Goal: Task Accomplishment & Management: Manage account settings

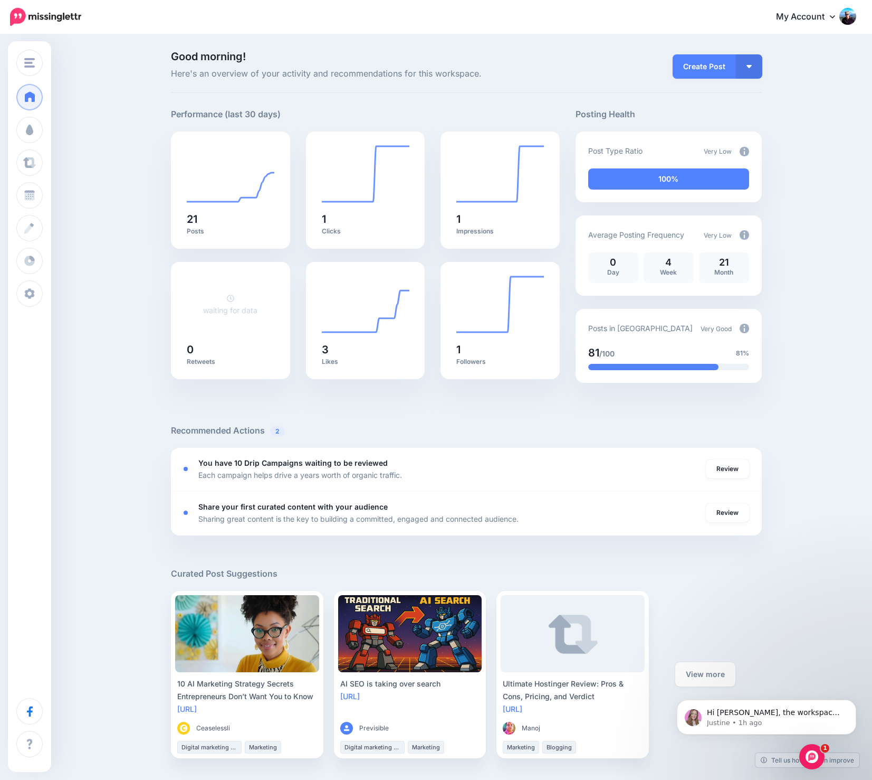
click at [120, 186] on div "Good morning! Here's an overview of your activity and recommendations for this …" at bounding box center [436, 628] width 872 height 1186
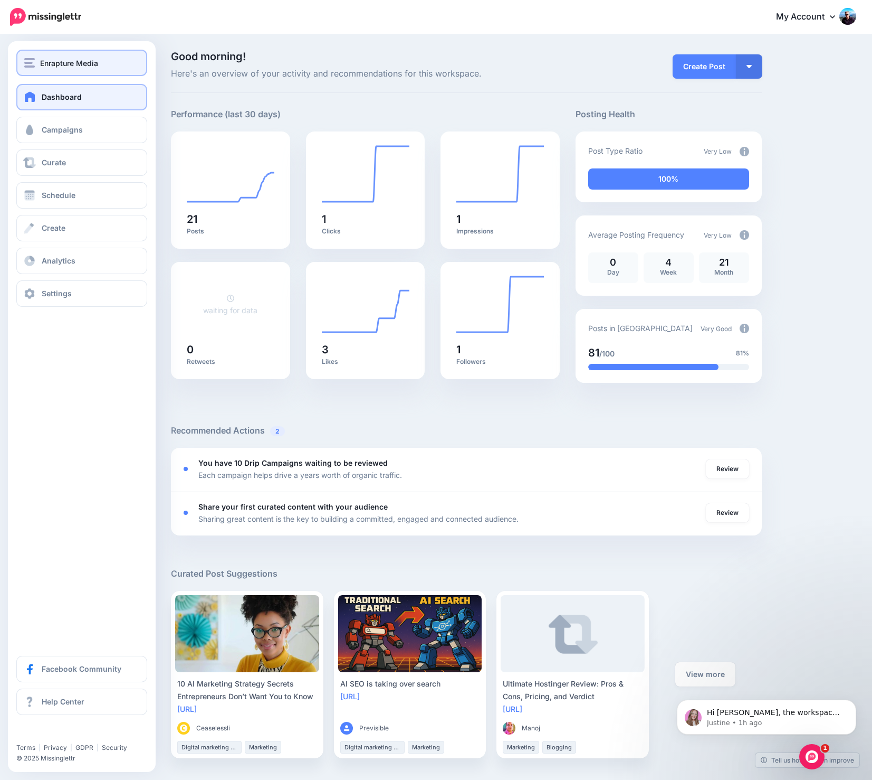
scroll to position [98, 0]
click at [72, 65] on span "Enrapture Media" at bounding box center [69, 63] width 58 height 12
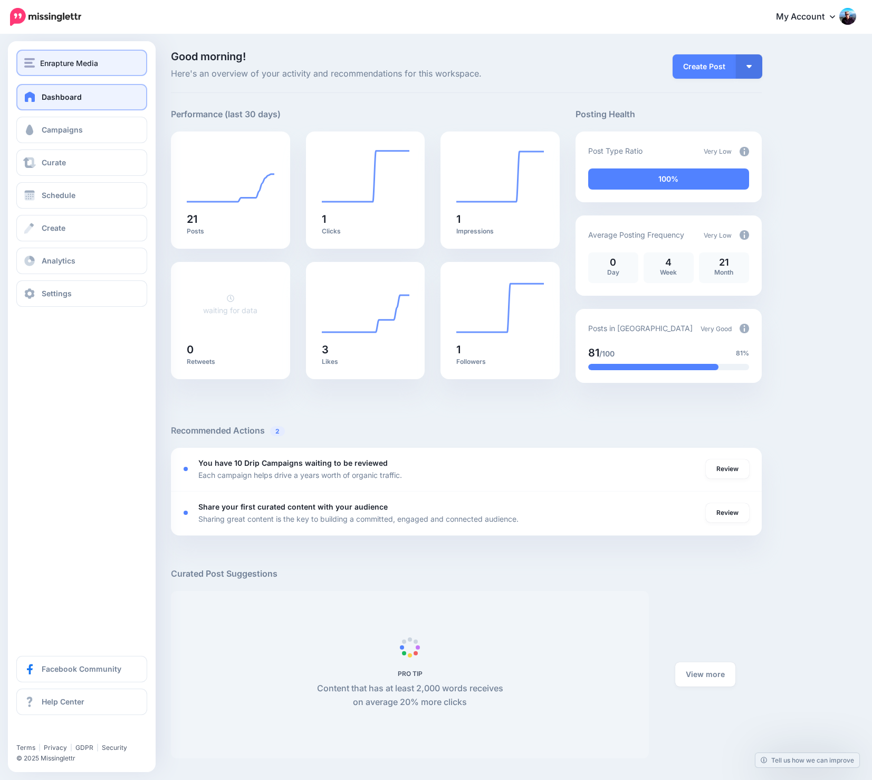
click at [54, 62] on span "Enrapture Media" at bounding box center [69, 63] width 58 height 12
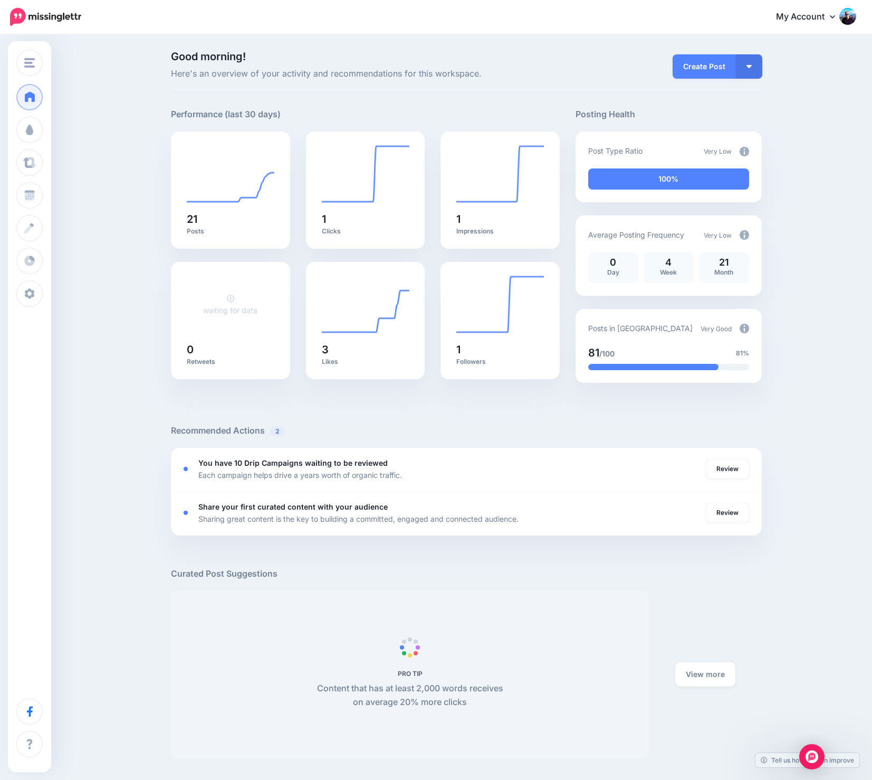
click at [127, 362] on div "Good morning! Here's an overview of your activity and recommendations for this …" at bounding box center [436, 628] width 872 height 1186
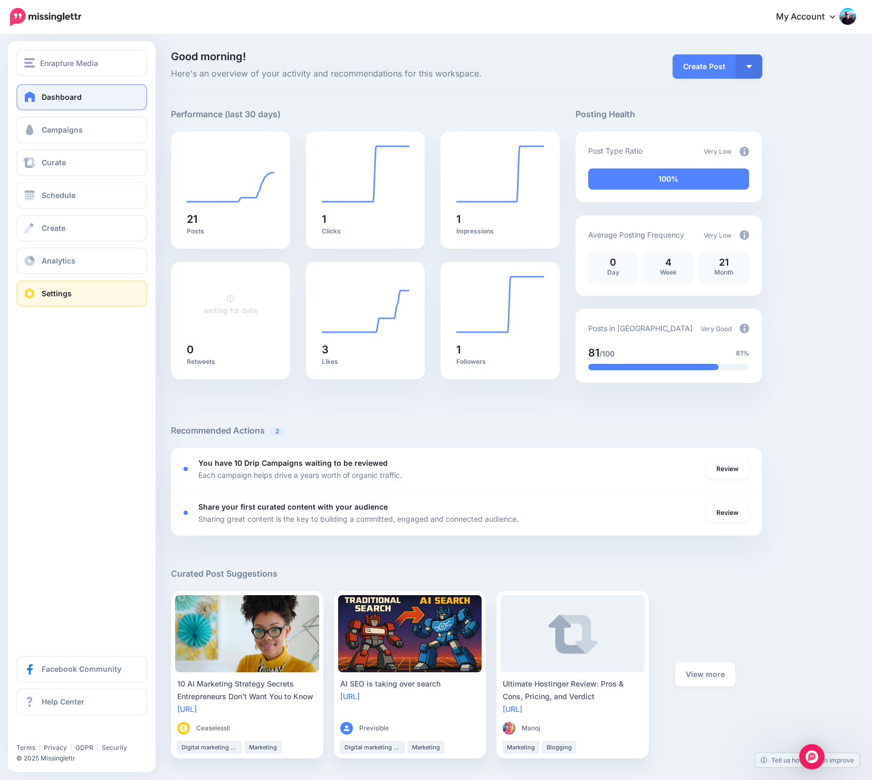
click at [88, 289] on link "Settings" at bounding box center [81, 293] width 131 height 26
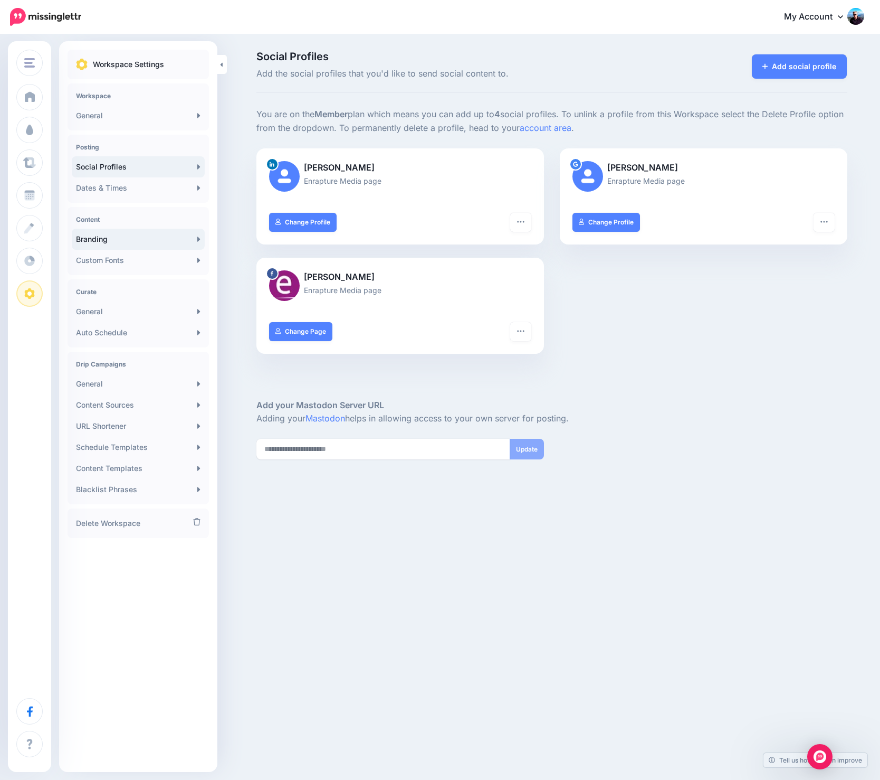
click at [141, 235] on link "Branding" at bounding box center [138, 239] width 133 height 21
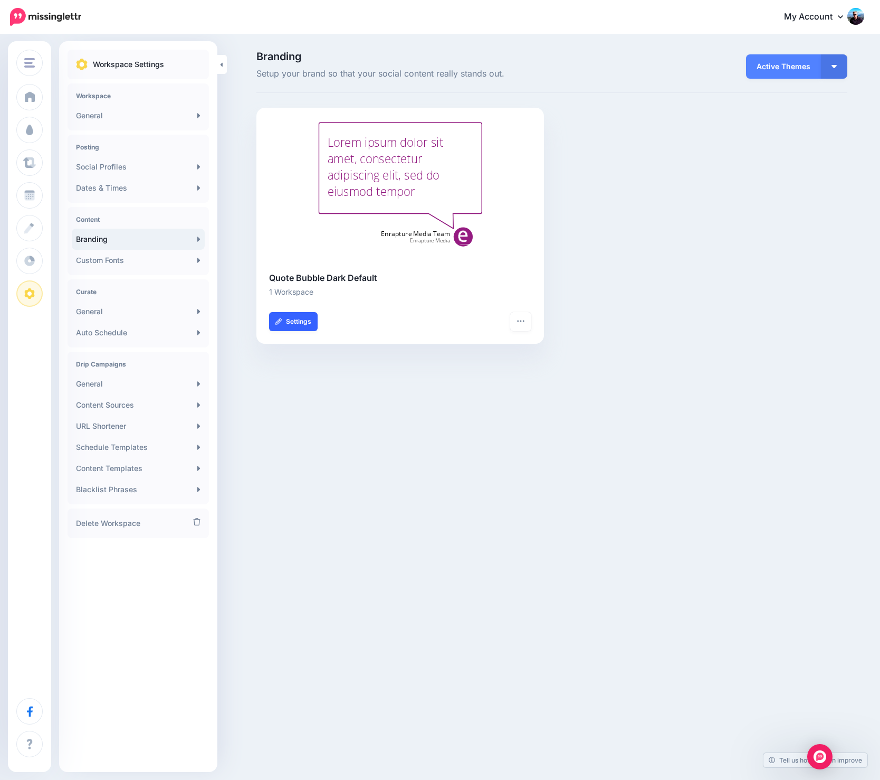
click at [299, 317] on link "Settings" at bounding box center [293, 321] width 49 height 19
type input "**********"
type input "*******"
type input "**********"
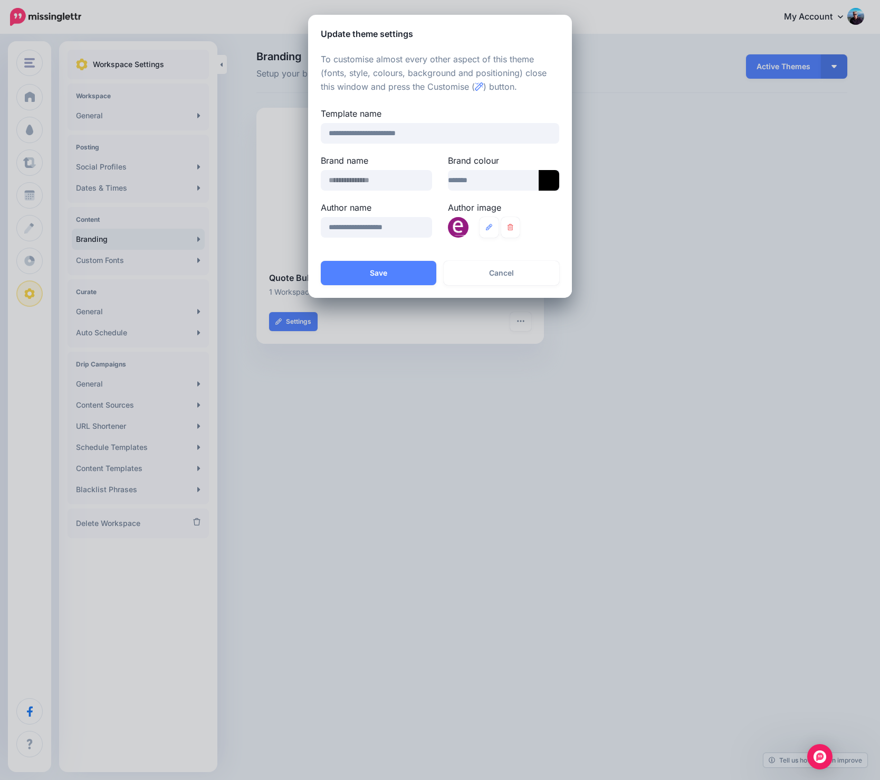
click at [548, 182] on icon at bounding box center [549, 180] width 21 height 21
click at [586, 215] on div at bounding box center [584, 235] width 8 height 67
click at [585, 212] on div at bounding box center [584, 235] width 8 height 67
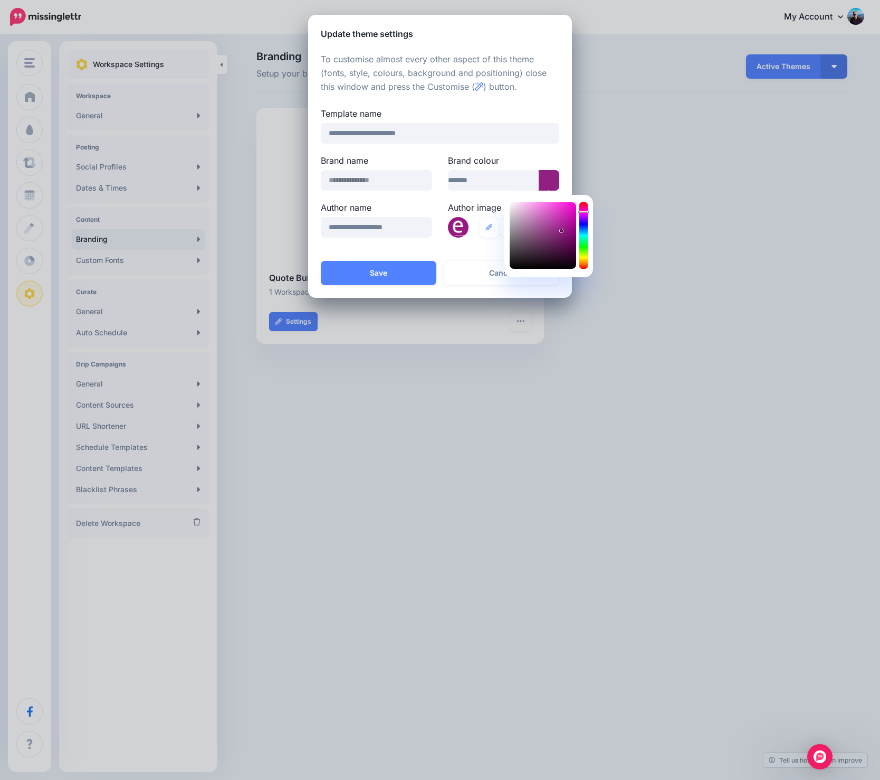
type input "*******"
drag, startPoint x: 568, startPoint y: 218, endPoint x: 562, endPoint y: 232, distance: 15.1
click at [562, 232] on div at bounding box center [543, 235] width 67 height 67
click at [454, 248] on div "Author image" at bounding box center [503, 224] width 127 height 47
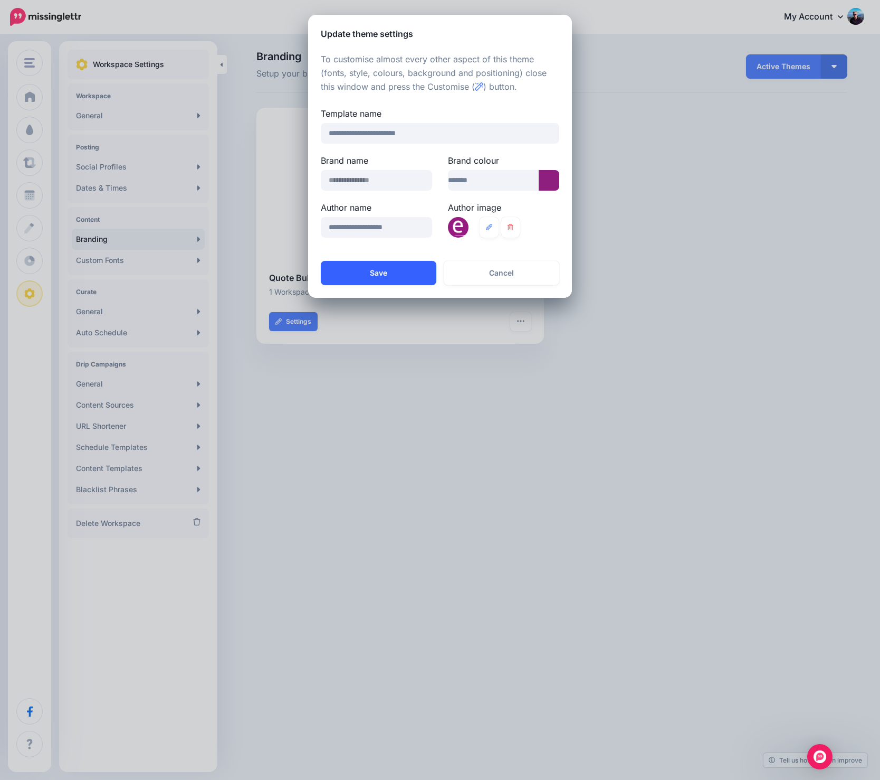
click at [372, 272] on button "Save" at bounding box center [379, 273] width 116 height 24
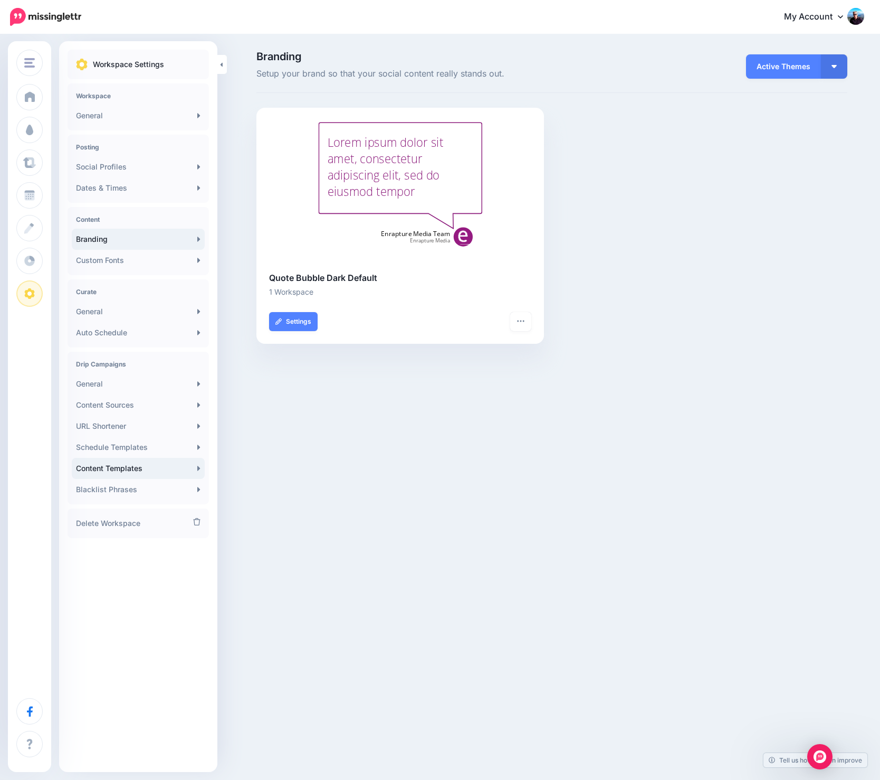
click at [153, 468] on link "Content Templates" at bounding box center [138, 468] width 133 height 21
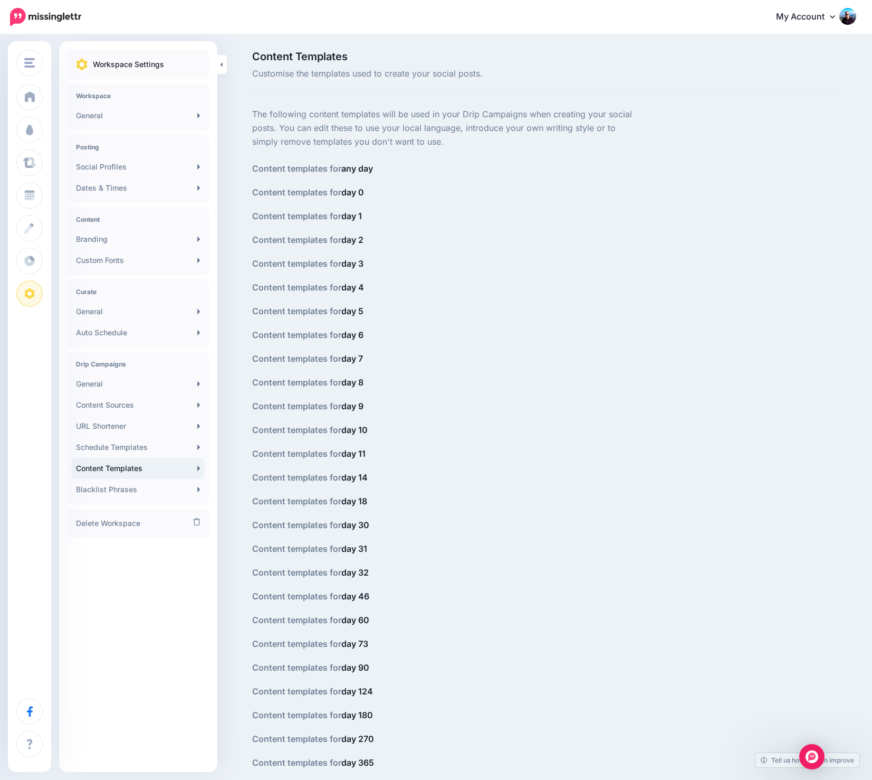
click at [458, 124] on p "The following content templates will be used in your Drip Campaigns when creati…" at bounding box center [446, 128] width 389 height 41
click at [468, 118] on p "The following content templates will be used in your Drip Campaigns when creati…" at bounding box center [446, 128] width 389 height 41
click at [448, 345] on div "Content templates for any day Content templates for day 0 Content templates for…" at bounding box center [446, 465] width 389 height 607
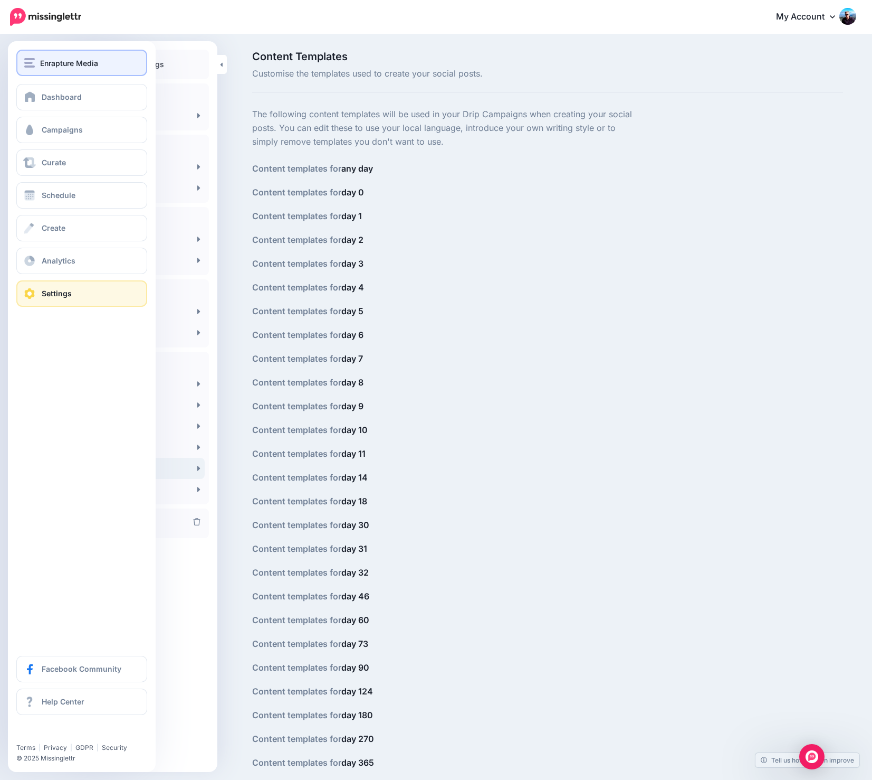
click at [66, 60] on span "Enrapture Media" at bounding box center [69, 63] width 58 height 12
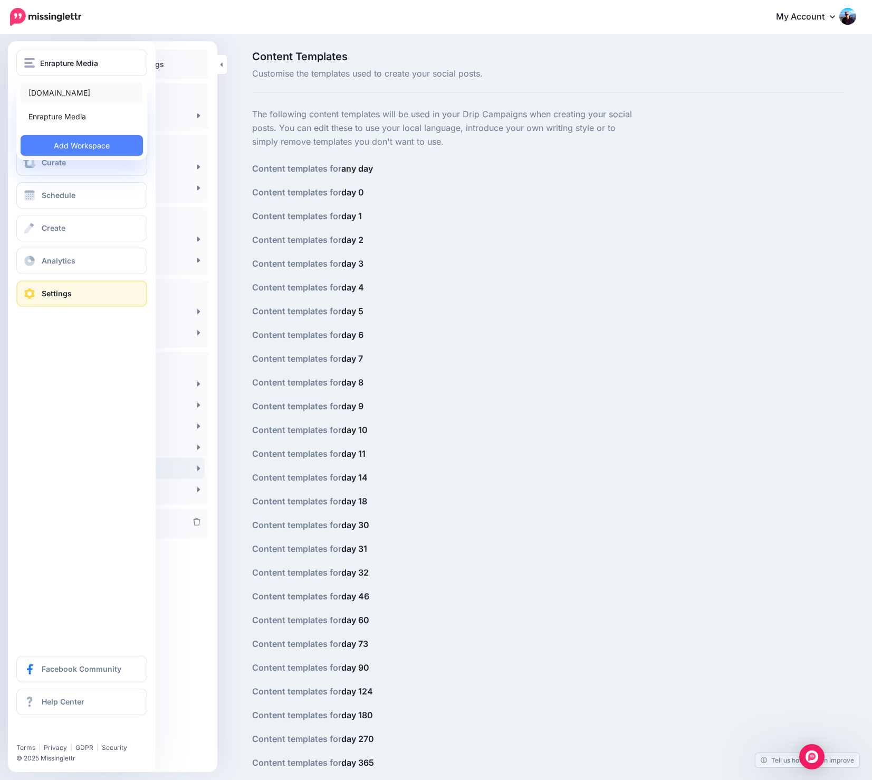
click at [75, 92] on link "[DOMAIN_NAME]" at bounding box center [82, 92] width 122 height 21
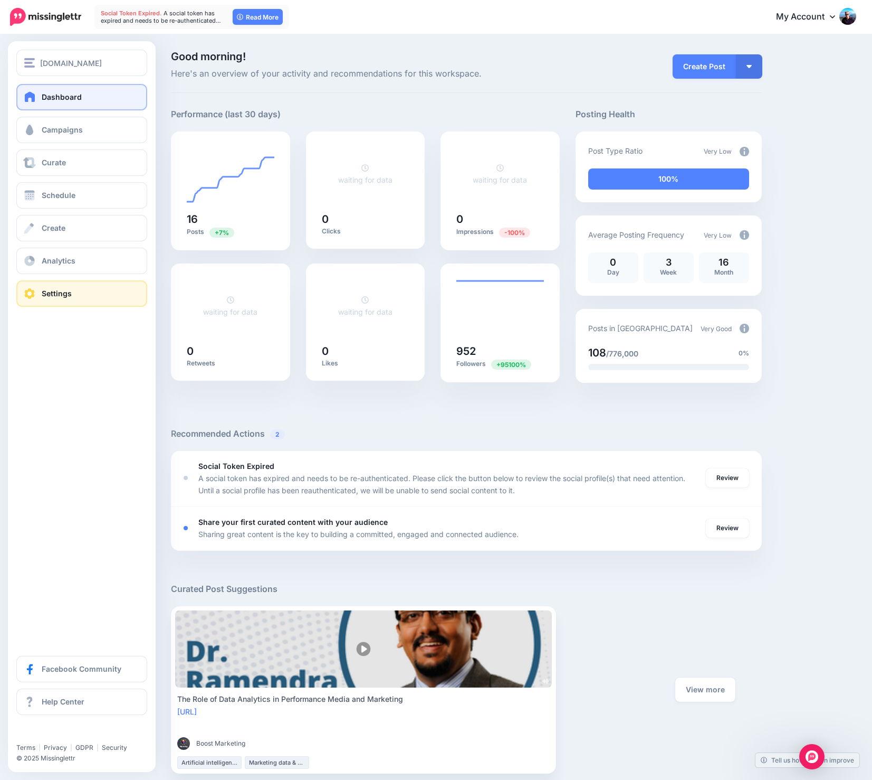
click at [77, 291] on link "Settings" at bounding box center [81, 293] width 131 height 26
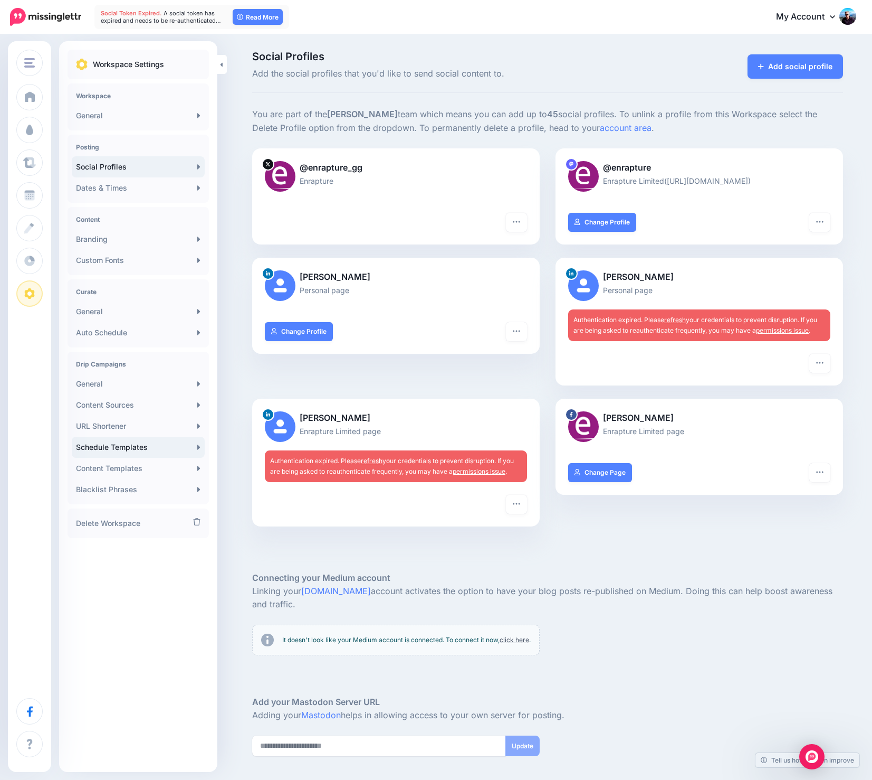
click at [153, 444] on link "Schedule Templates" at bounding box center [138, 447] width 133 height 21
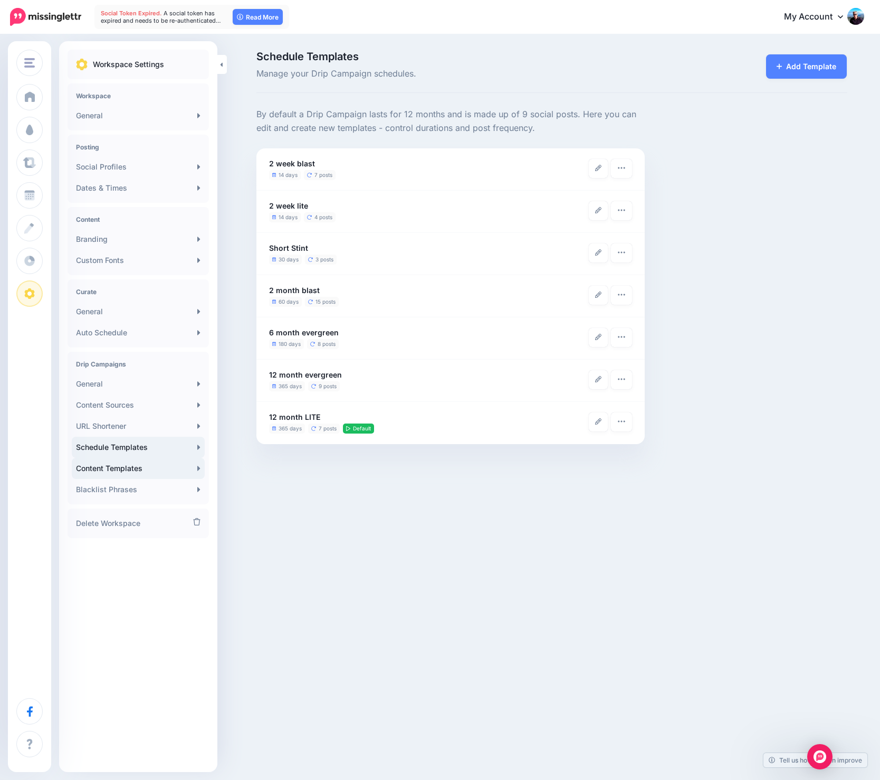
click at [136, 469] on link "Content Templates" at bounding box center [138, 468] width 133 height 21
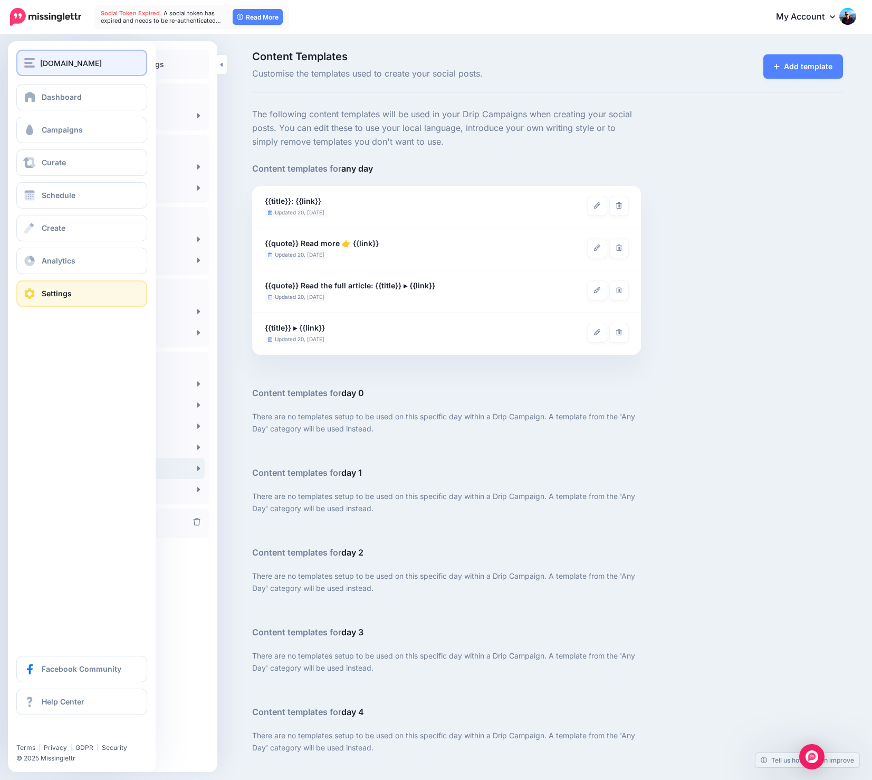
click at [63, 66] on span "[DOMAIN_NAME]" at bounding box center [71, 63] width 62 height 12
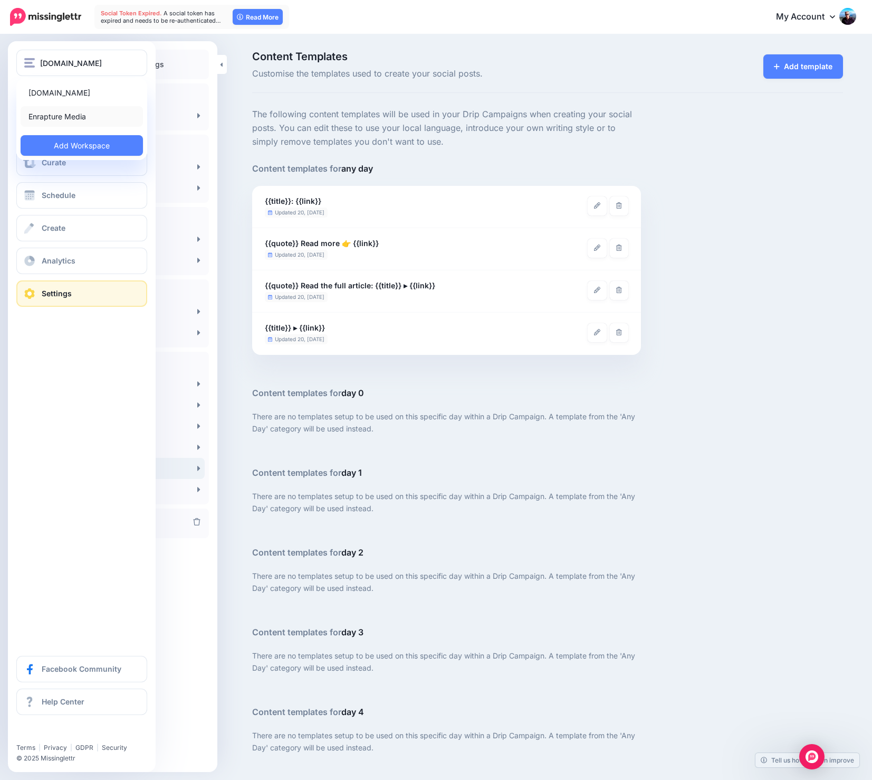
click at [64, 115] on link "Enrapture Media" at bounding box center [82, 116] width 122 height 21
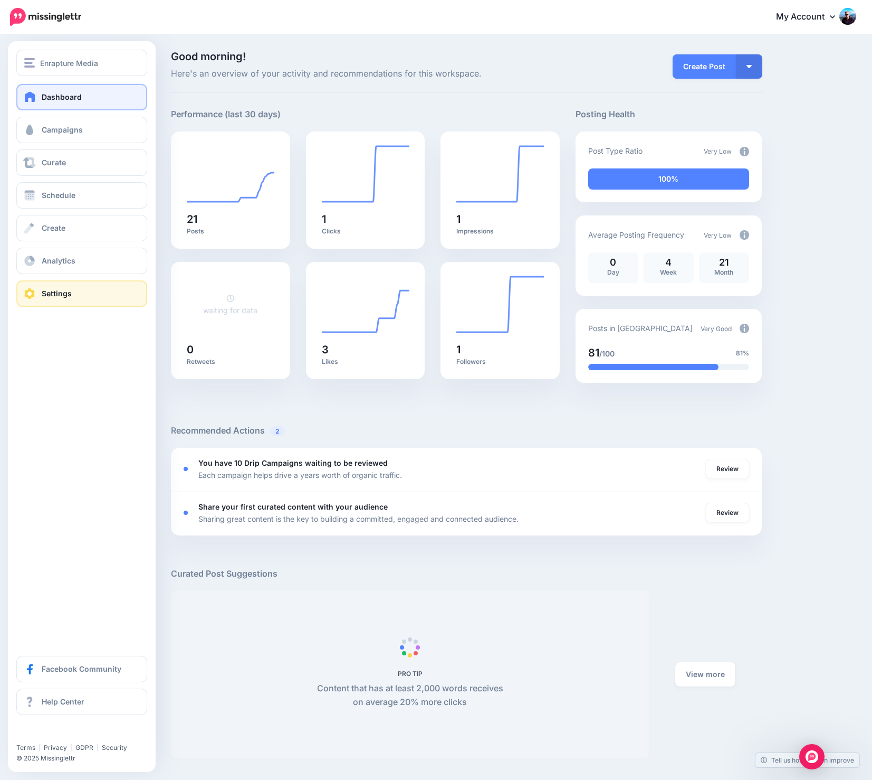
click at [69, 295] on span "Settings" at bounding box center [57, 293] width 30 height 9
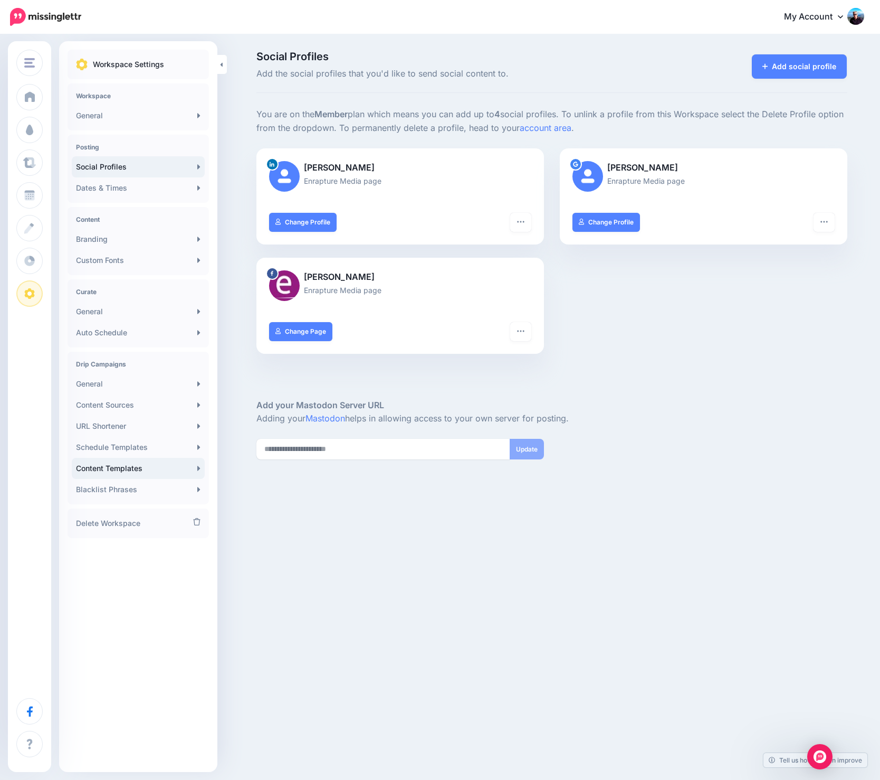
click at [140, 464] on link "Content Templates" at bounding box center [138, 468] width 133 height 21
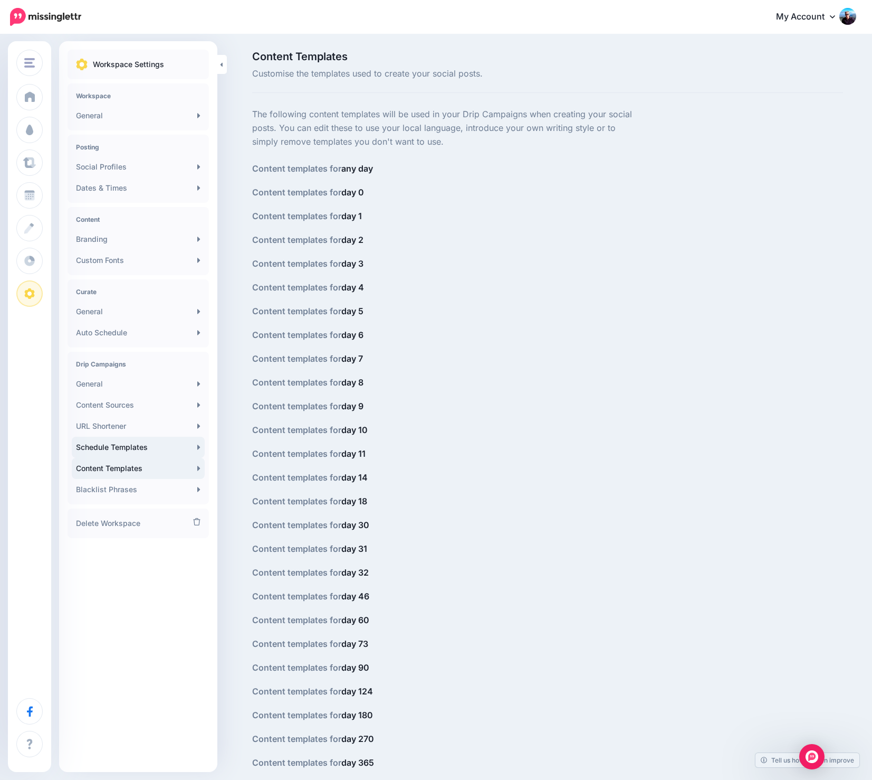
click at [154, 446] on link "Schedule Templates" at bounding box center [138, 447] width 133 height 21
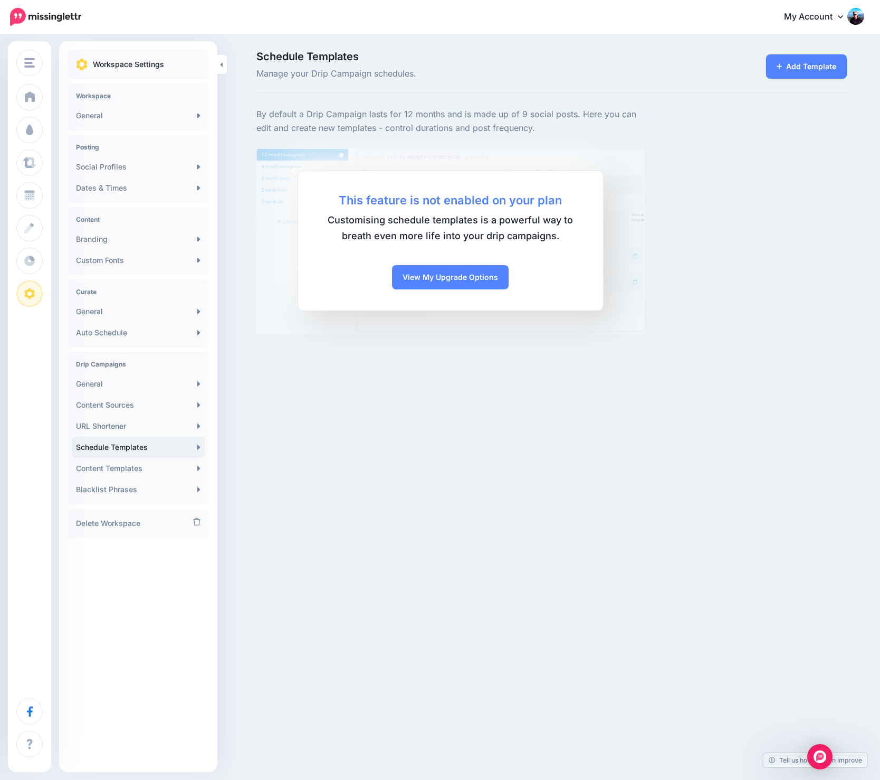
click at [724, 167] on div "By default a Drip Campaign lasts for 12 months and is made up of 9 social posts…" at bounding box center [552, 221] width 607 height 226
click at [746, 211] on div "By default a Drip Campaign lasts for 12 months and is made up of 9 social posts…" at bounding box center [552, 221] width 607 height 226
click at [815, 72] on link "Add Template" at bounding box center [806, 66] width 81 height 24
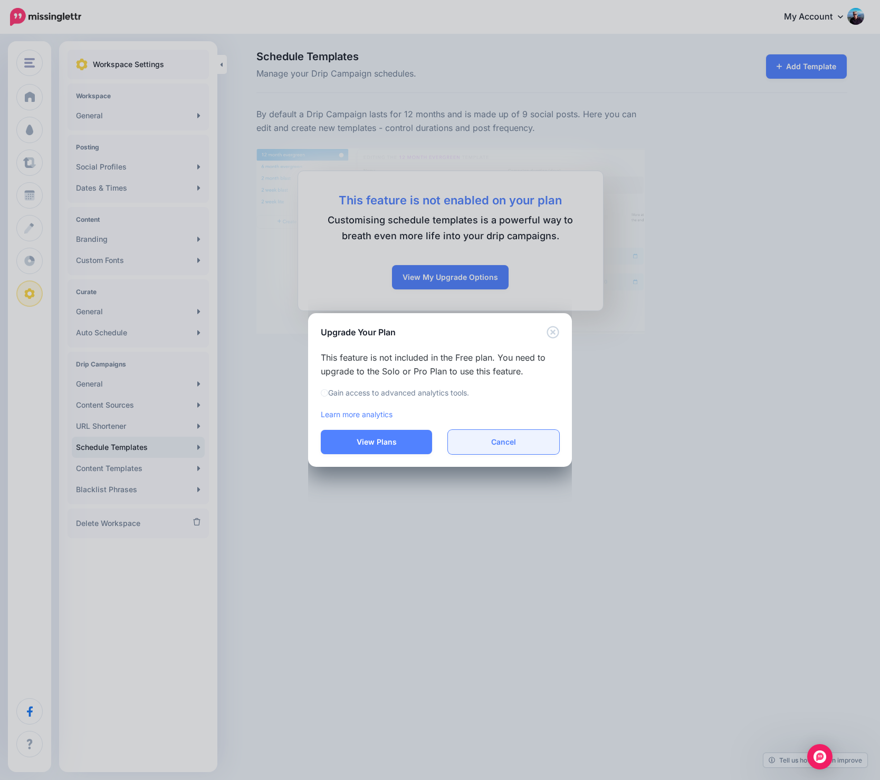
click at [508, 442] on button "Cancel" at bounding box center [503, 442] width 111 height 24
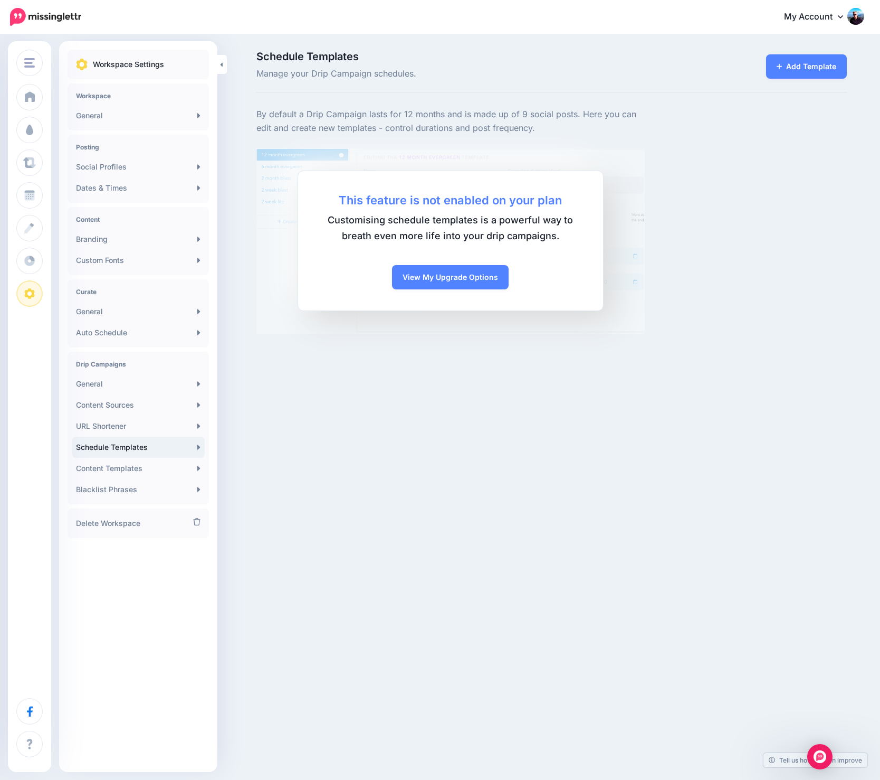
click at [424, 516] on div "Enrapture Media Enrapture.gg Enrapture Media Add Workspace Dashboard Campaigns …" at bounding box center [440, 390] width 880 height 780
click at [121, 469] on link "Content Templates" at bounding box center [138, 468] width 133 height 21
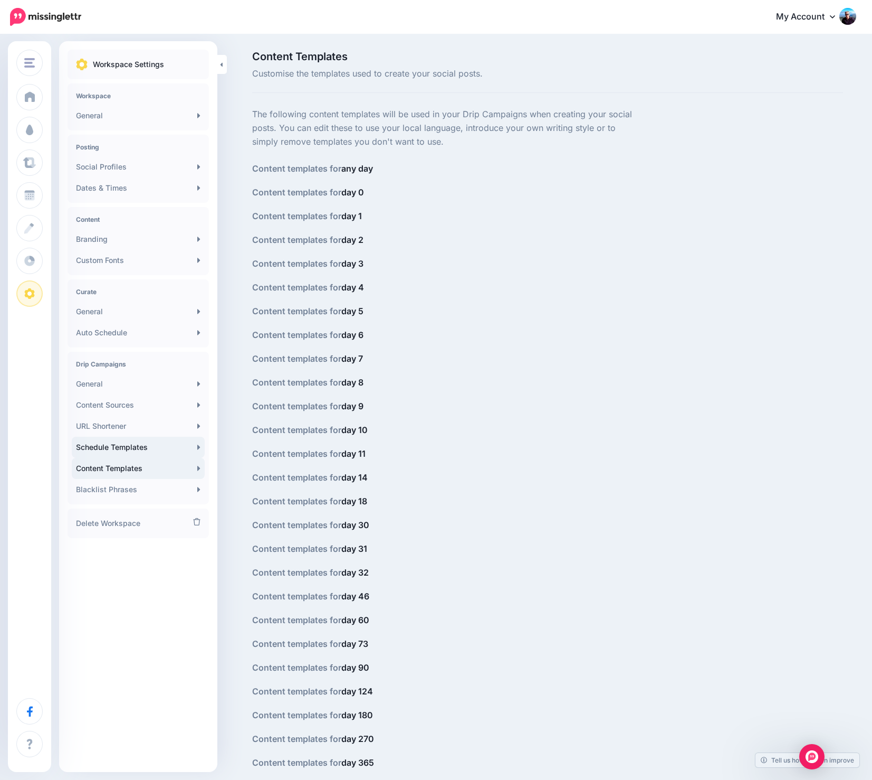
click at [119, 447] on link "Schedule Templates" at bounding box center [138, 447] width 133 height 21
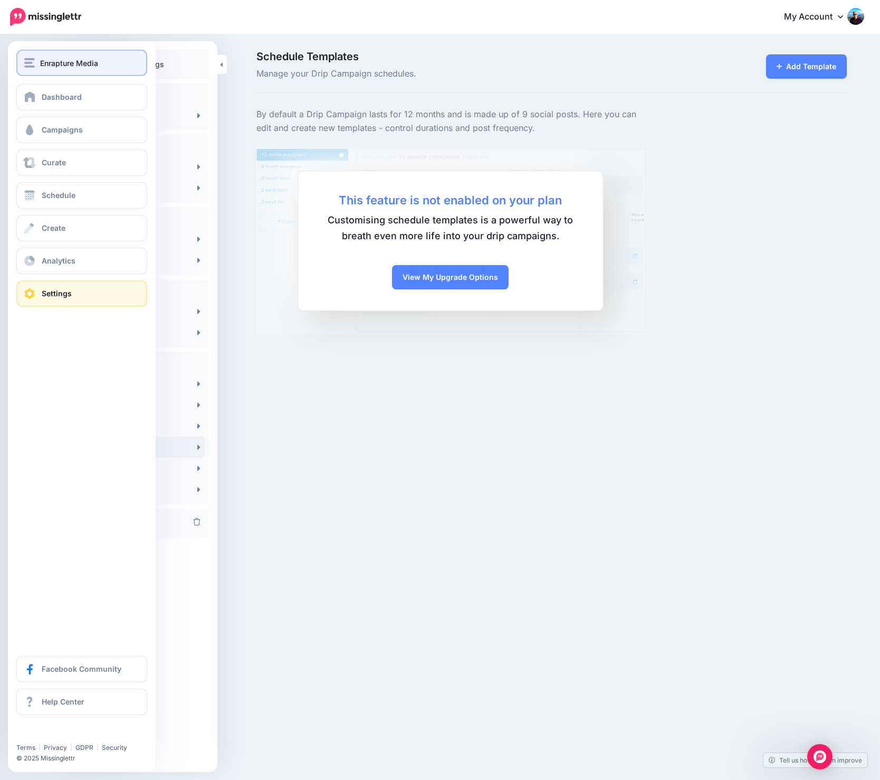
click at [90, 63] on span "Enrapture Media" at bounding box center [69, 63] width 58 height 12
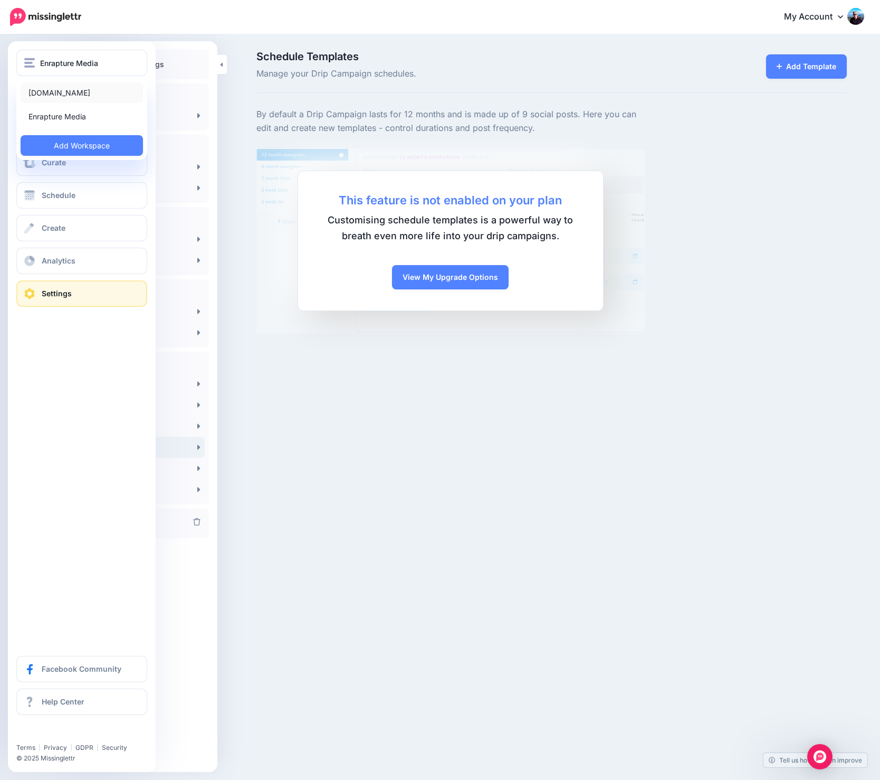
click at [84, 96] on link "[DOMAIN_NAME]" at bounding box center [82, 92] width 122 height 21
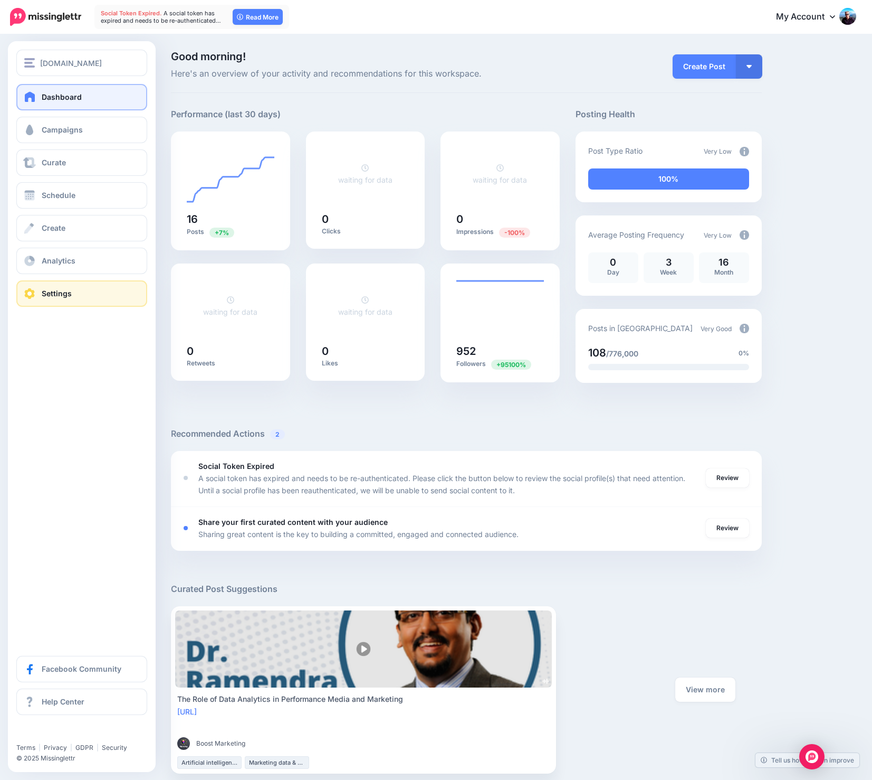
click at [80, 290] on link "Settings" at bounding box center [81, 293] width 131 height 26
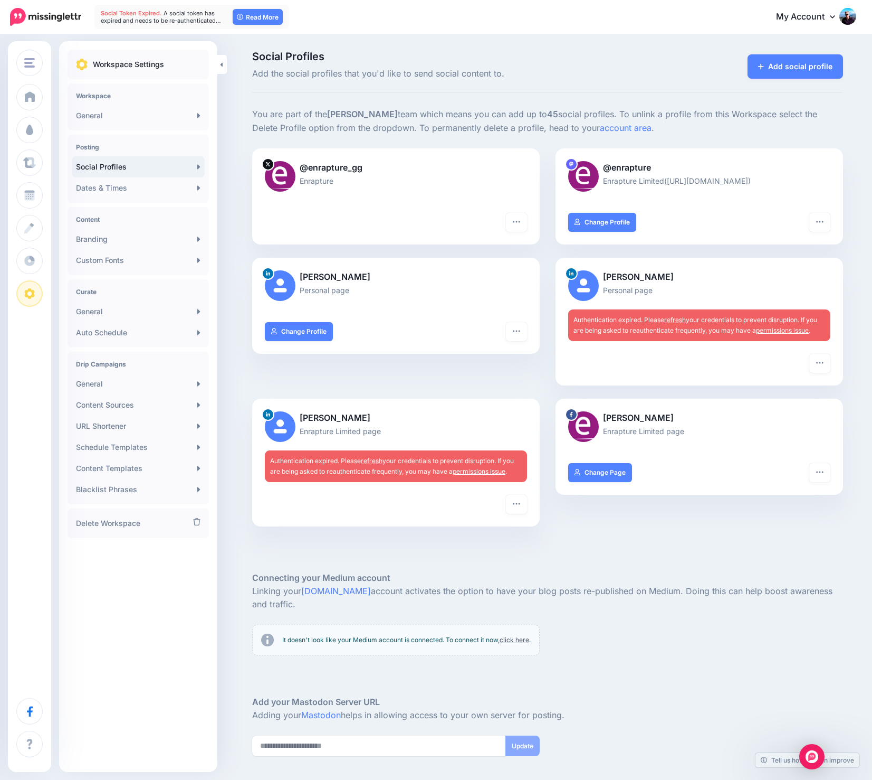
click at [243, 238] on div "Social Profiles Add the social profiles that you'd like to send social content …" at bounding box center [436, 442] width 872 height 815
click at [232, 235] on div "Social Profiles Add the social profiles that you'd like to send social content …" at bounding box center [436, 442] width 872 height 815
click at [341, 365] on div at bounding box center [396, 360] width 288 height 13
click at [560, 535] on div "Mark Margetts-Smith Enrapture Limited page Turn hashtags off Reconnect Pause se…" at bounding box center [699, 468] width 303 height 141
click at [553, 392] on div "Shane Marriott Personal page Authentication expired. Please refresh your creden…" at bounding box center [699, 328] width 303 height 141
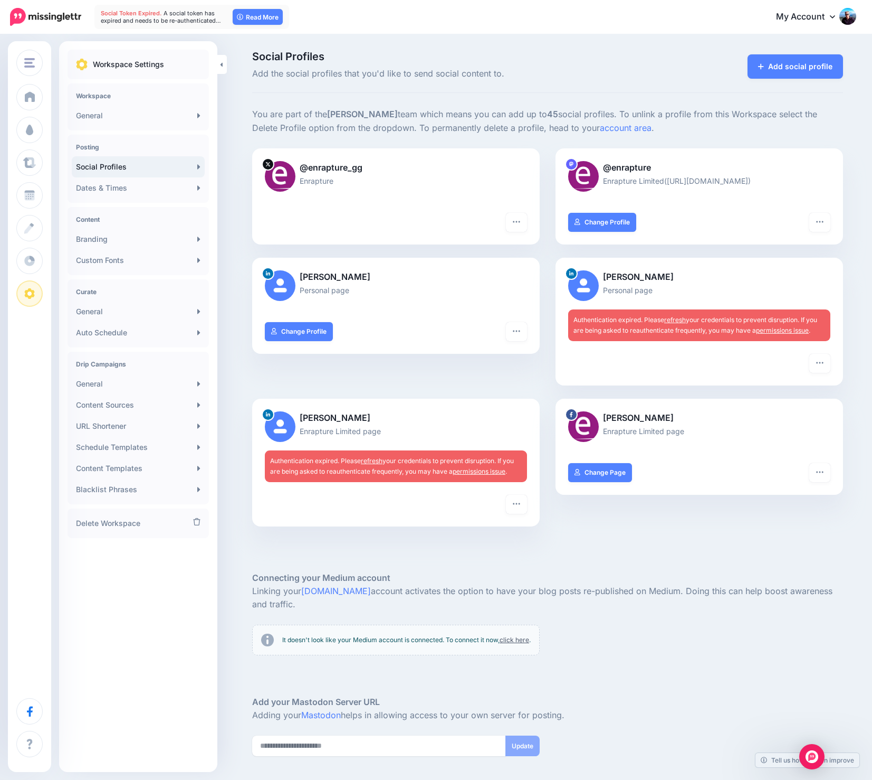
click at [348, 506] on div at bounding box center [396, 504] width 262 height 19
click at [148, 451] on link "Schedule Templates" at bounding box center [138, 447] width 133 height 21
click at [146, 447] on link "Schedule Templates" at bounding box center [138, 447] width 133 height 21
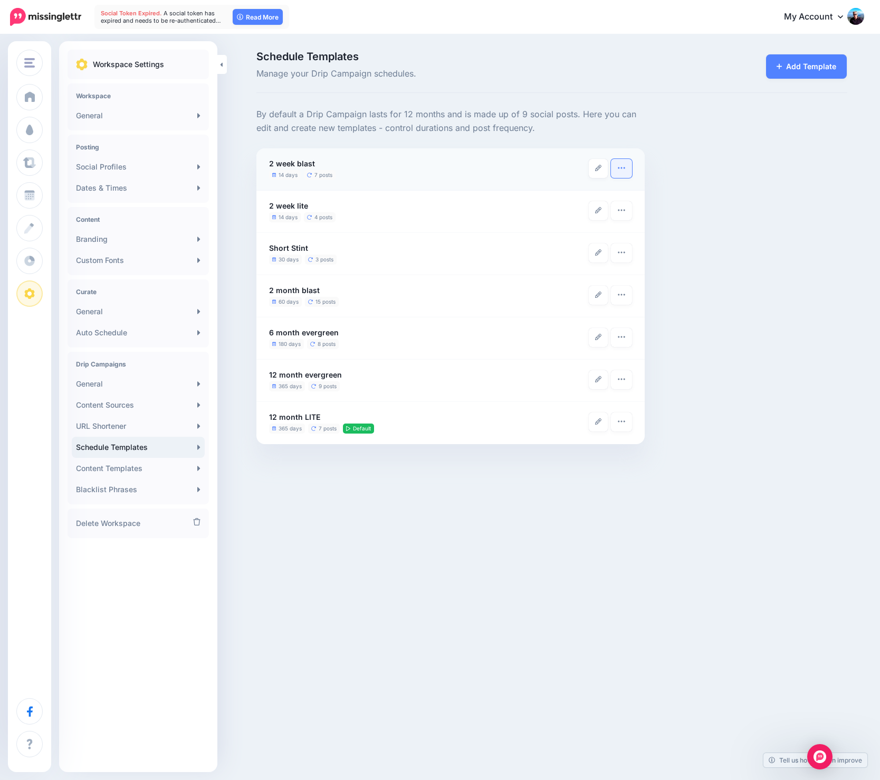
click at [621, 170] on icon "button" at bounding box center [622, 168] width 8 height 8
click at [530, 158] on div "2 week blast 14 days 7 posts" at bounding box center [429, 168] width 320 height 23
click at [605, 166] on link at bounding box center [598, 168] width 19 height 19
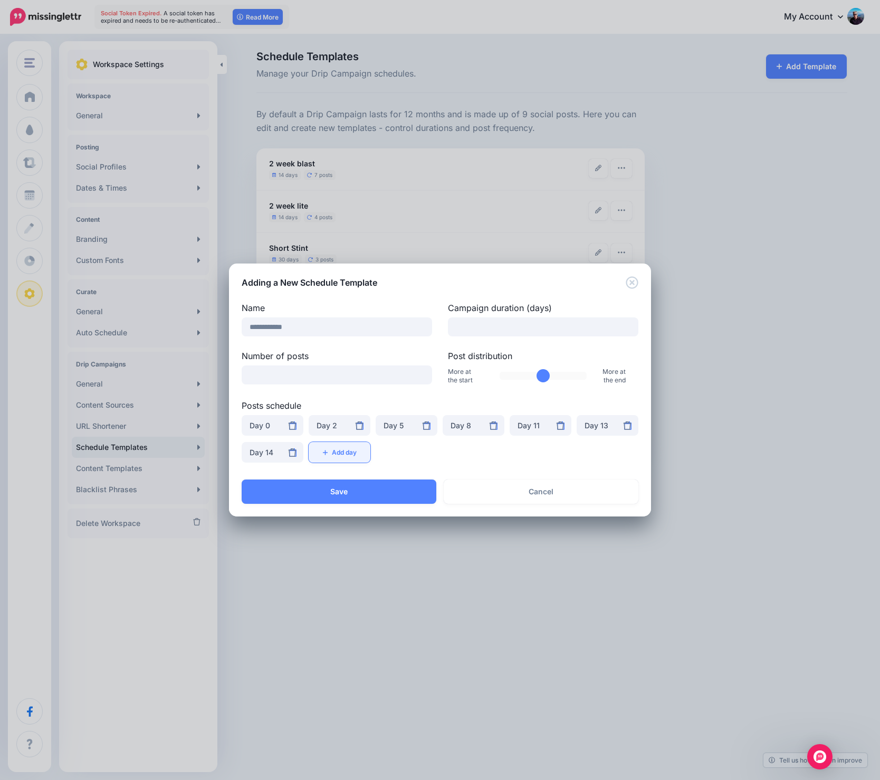
click at [338, 450] on button "Add day" at bounding box center [340, 452] width 62 height 21
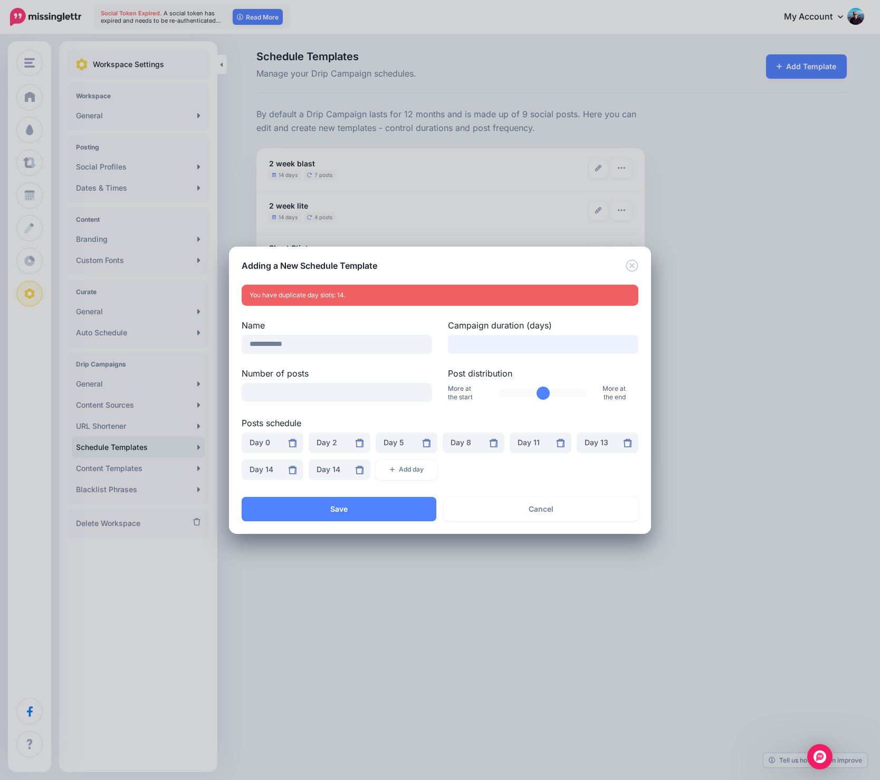
drag, startPoint x: 472, startPoint y: 345, endPoint x: 452, endPoint y: 345, distance: 20.1
click at [452, 345] on input "**" at bounding box center [543, 344] width 191 height 19
click at [330, 469] on div "Day 14" at bounding box center [340, 469] width 46 height 13
click at [329, 354] on span "Day 1" at bounding box center [330, 354] width 19 height 13
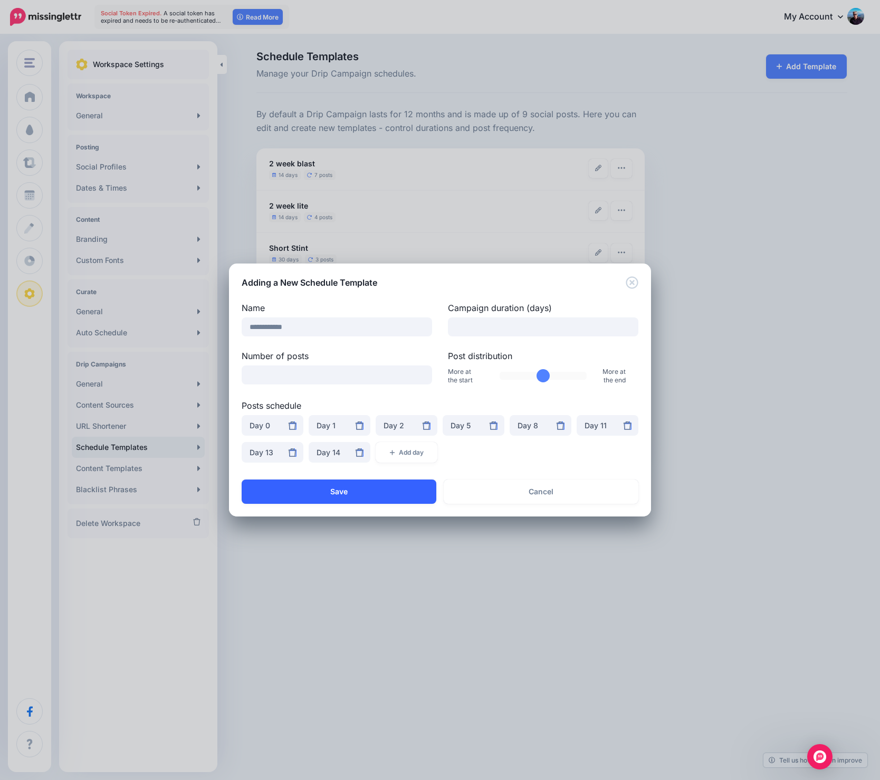
click at [354, 489] on button "Save" at bounding box center [339, 491] width 195 height 24
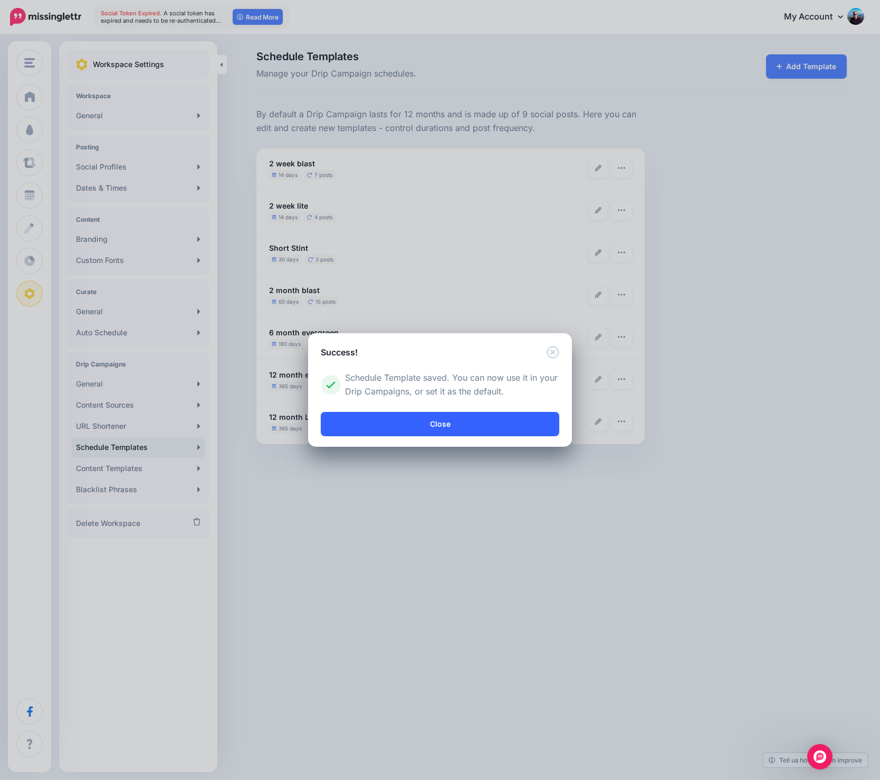
click at [451, 422] on link "Close" at bounding box center [440, 424] width 239 height 24
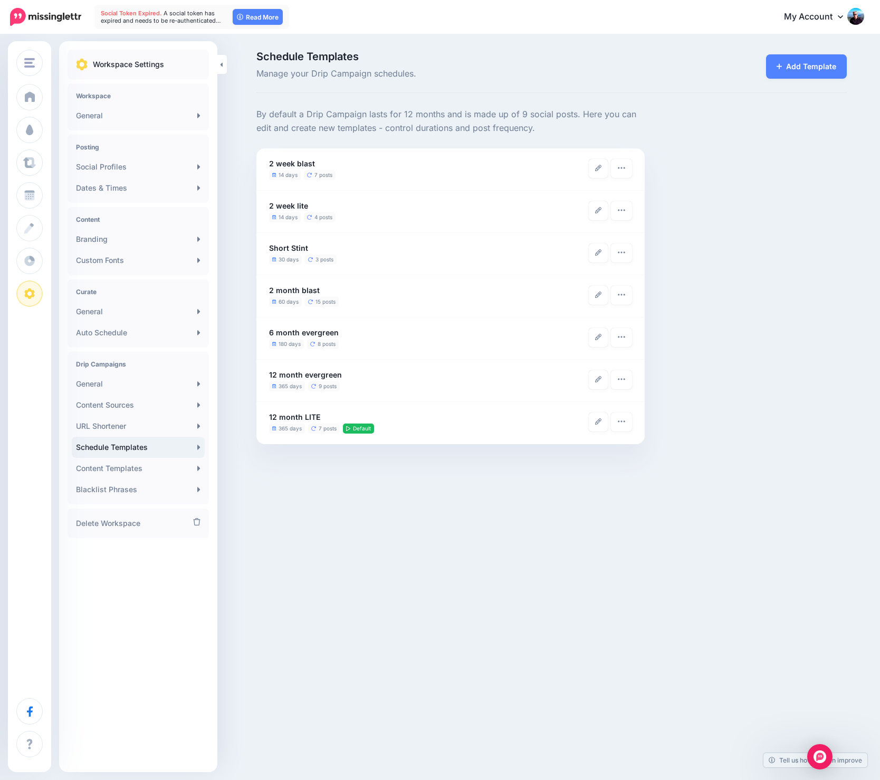
click at [383, 537] on div "[DOMAIN_NAME] [DOMAIN_NAME] Enrapture Media Add Workspace Dashboard Campaigns C…" at bounding box center [440, 390] width 880 height 780
click at [226, 454] on div "Schedule Templates Manage your Drip Campaign schedules. Add Template" at bounding box center [440, 247] width 880 height 424
click at [689, 72] on div "Add Template" at bounding box center [754, 66] width 202 height 30
click at [241, 160] on div "Schedule Templates Manage your Drip Campaign schedules. Add Template" at bounding box center [440, 247] width 880 height 424
